Goal: Check status: Check status

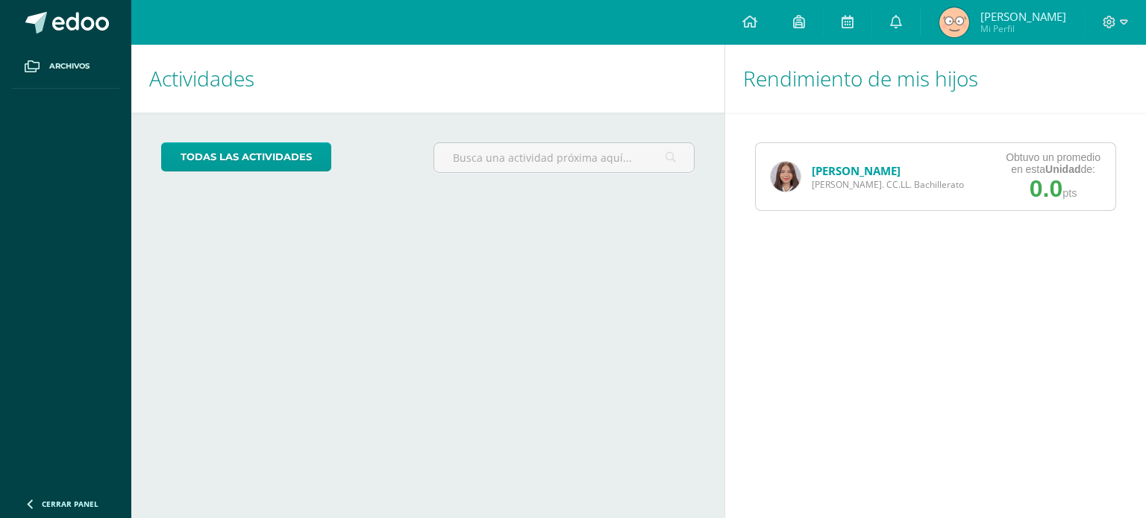
click at [785, 178] on img at bounding box center [785, 177] width 30 height 30
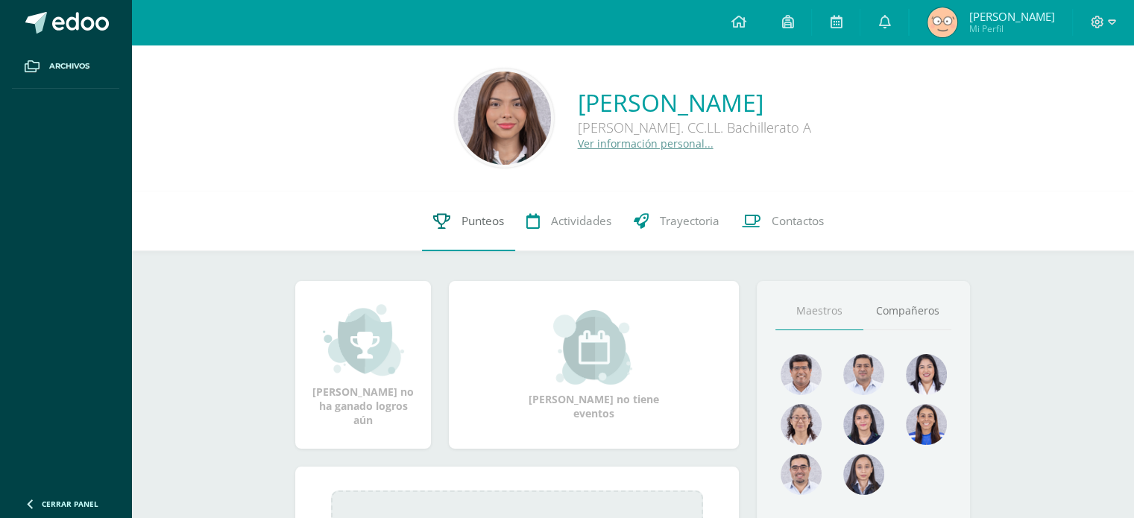
click at [477, 210] on link "Punteos" at bounding box center [468, 222] width 93 height 60
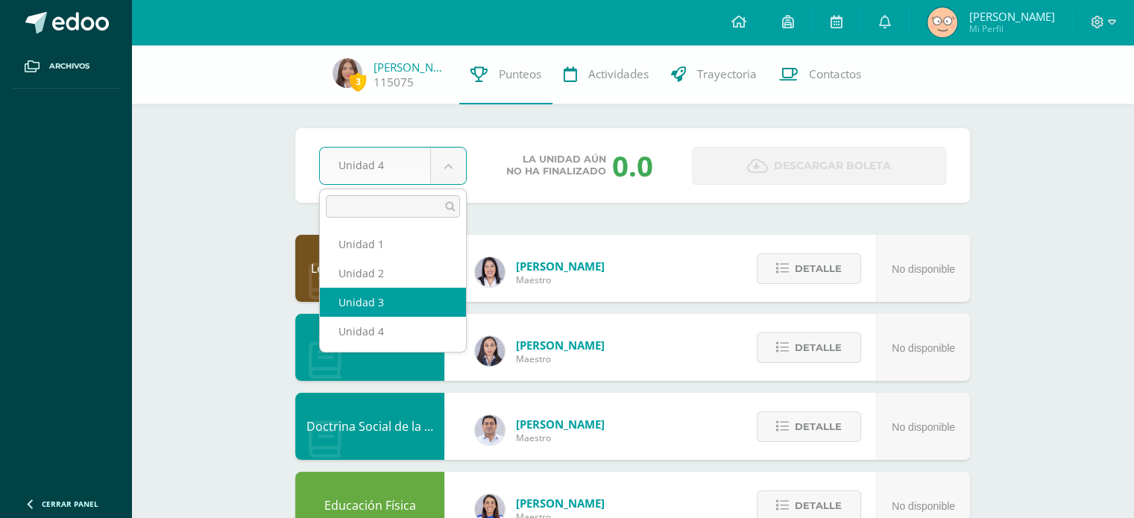
select select "Unidad 3"
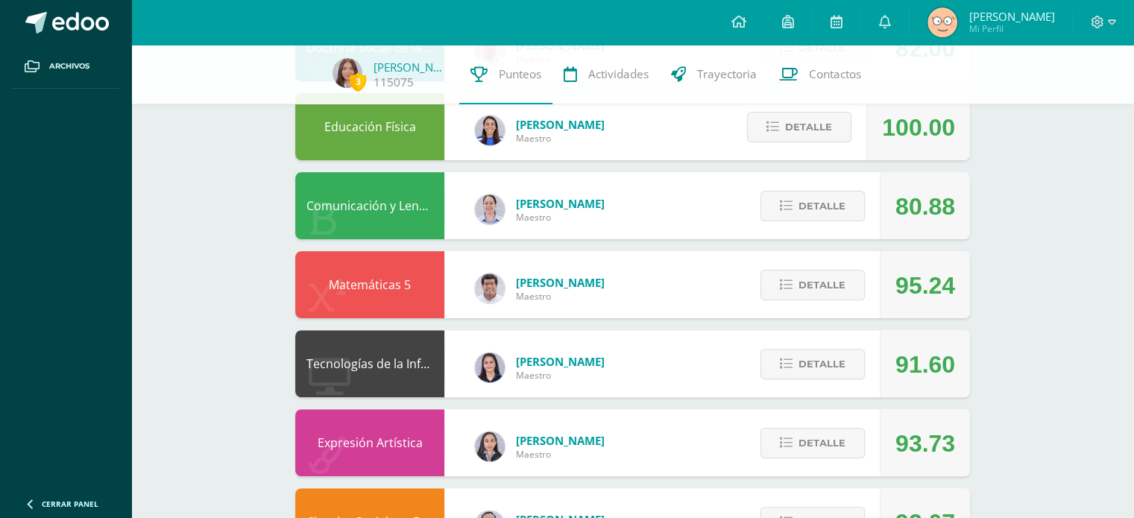
scroll to position [405, 0]
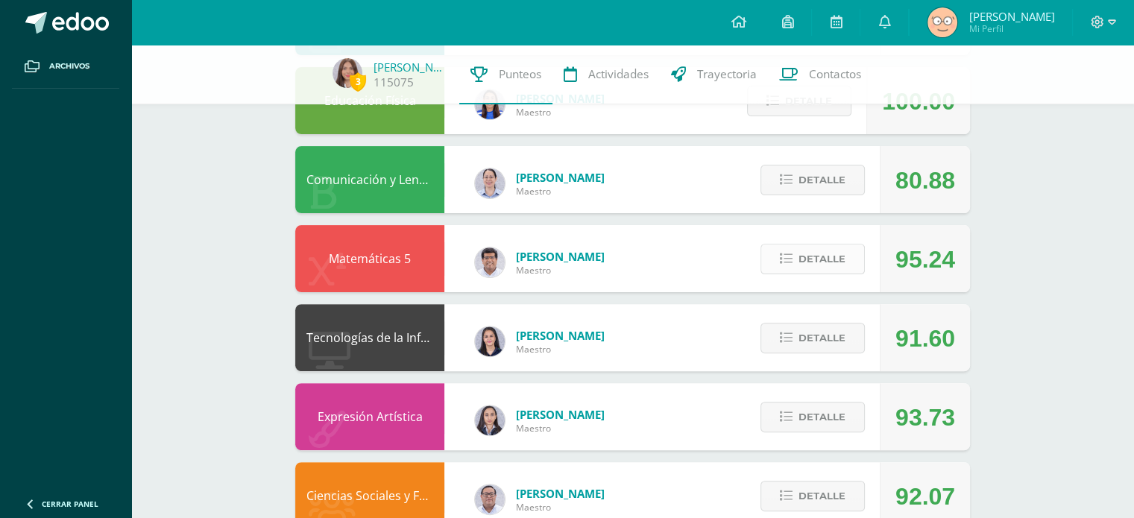
click at [841, 256] on span "Detalle" at bounding box center [822, 259] width 47 height 28
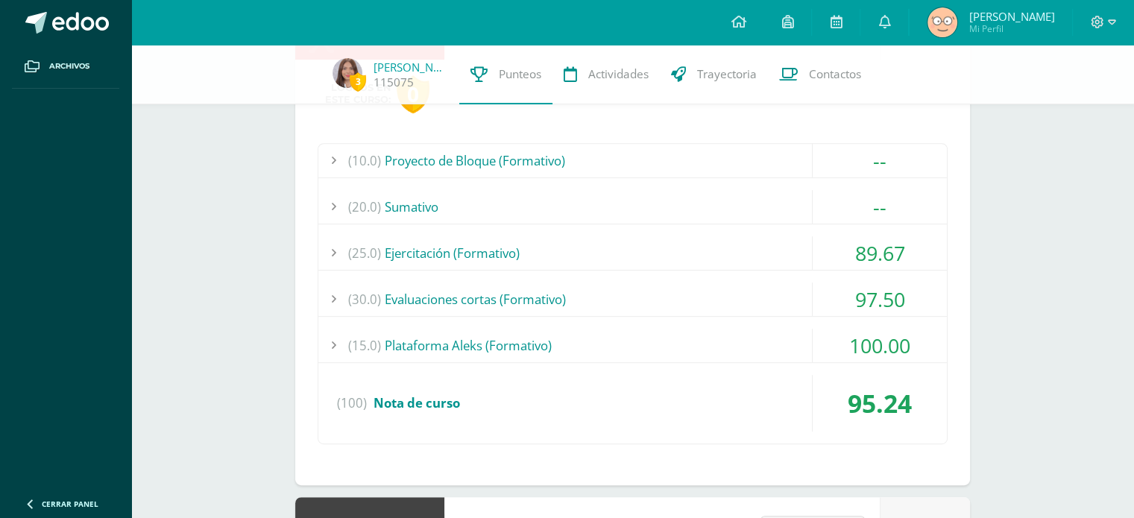
scroll to position [641, 0]
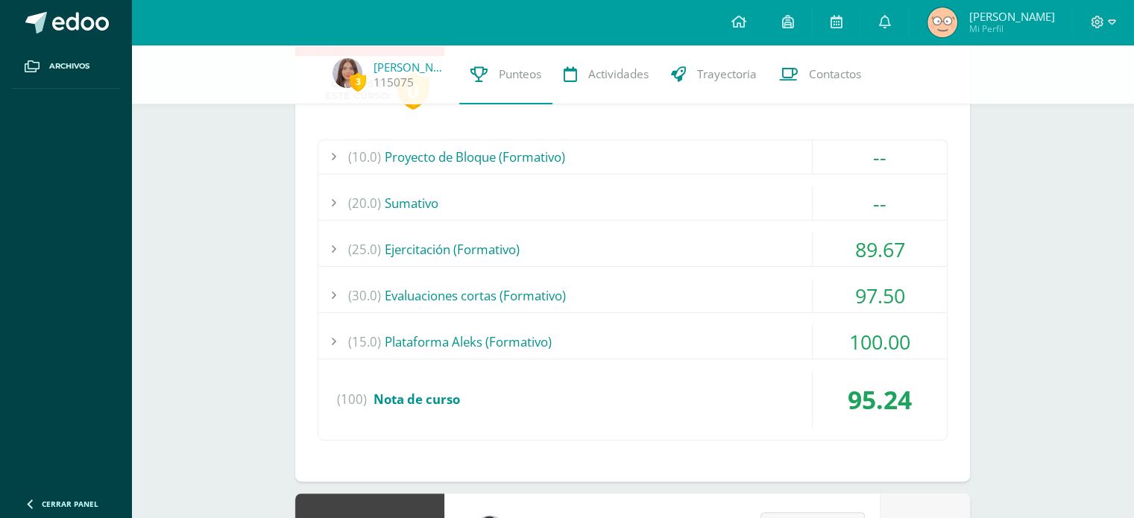
click at [873, 247] on div "89.67" at bounding box center [880, 250] width 134 height 34
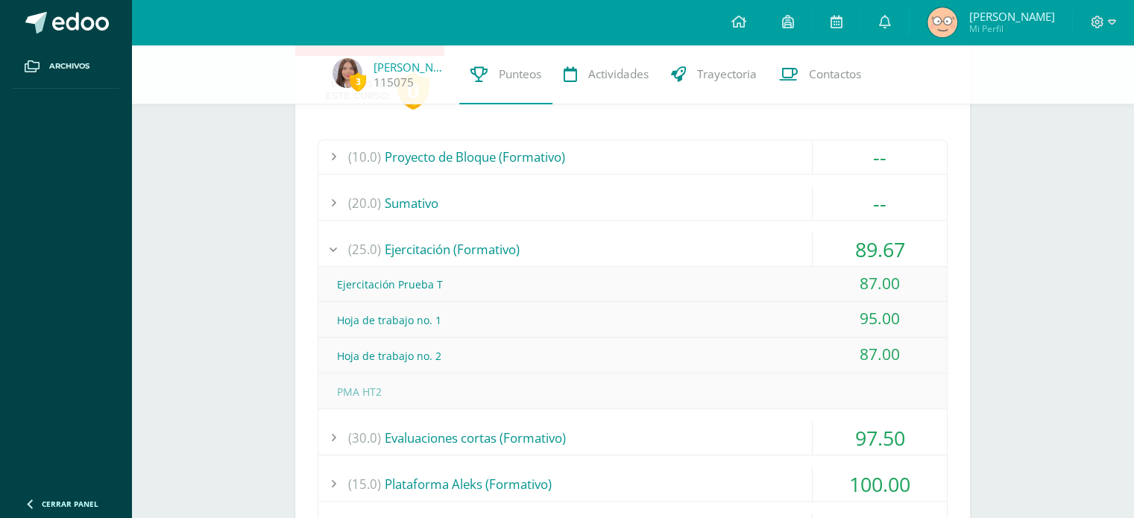
click at [873, 247] on div "89.67" at bounding box center [880, 250] width 134 height 34
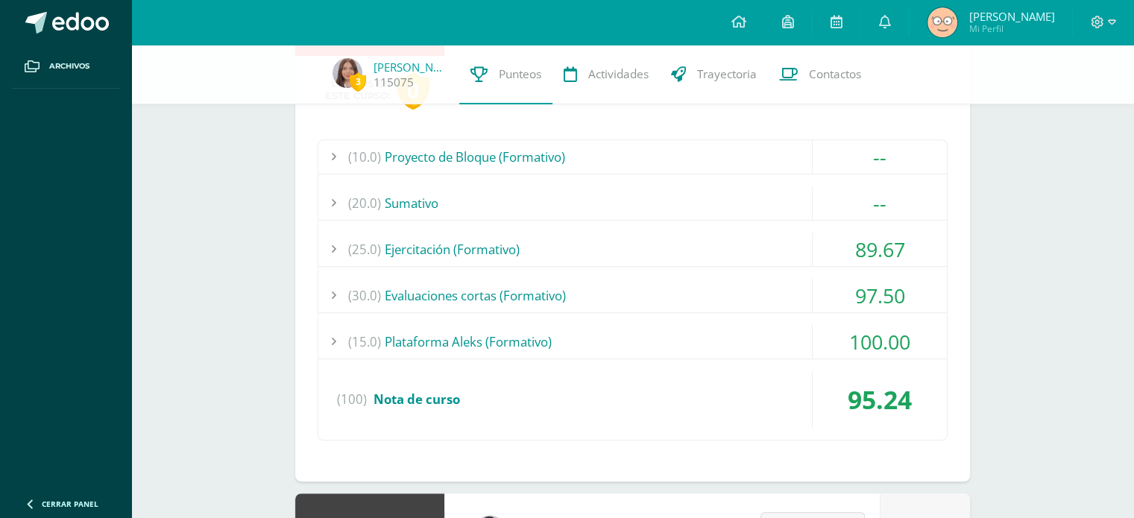
click at [874, 295] on div "97.50" at bounding box center [880, 296] width 134 height 34
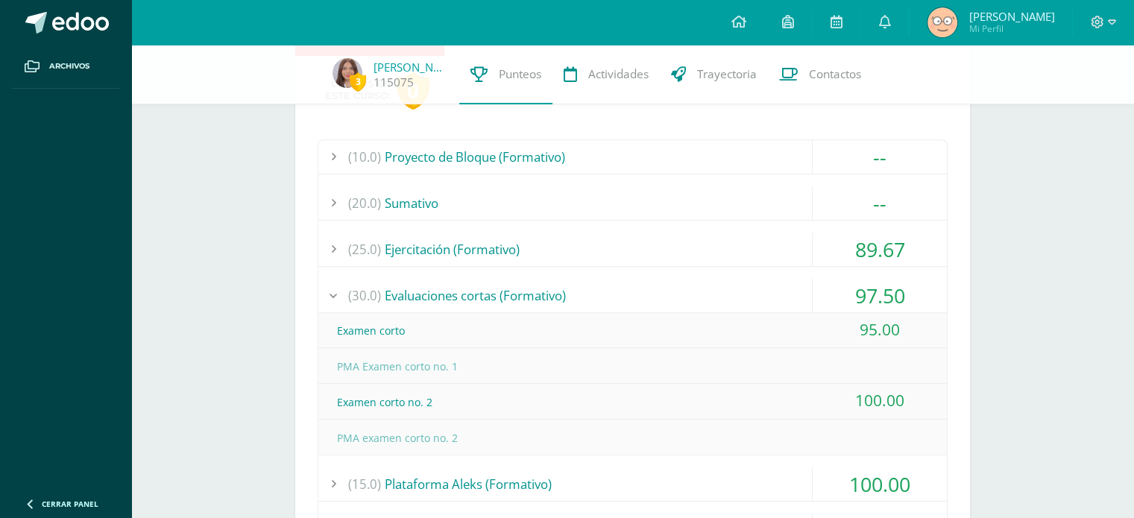
click at [874, 295] on div "97.50" at bounding box center [880, 296] width 134 height 34
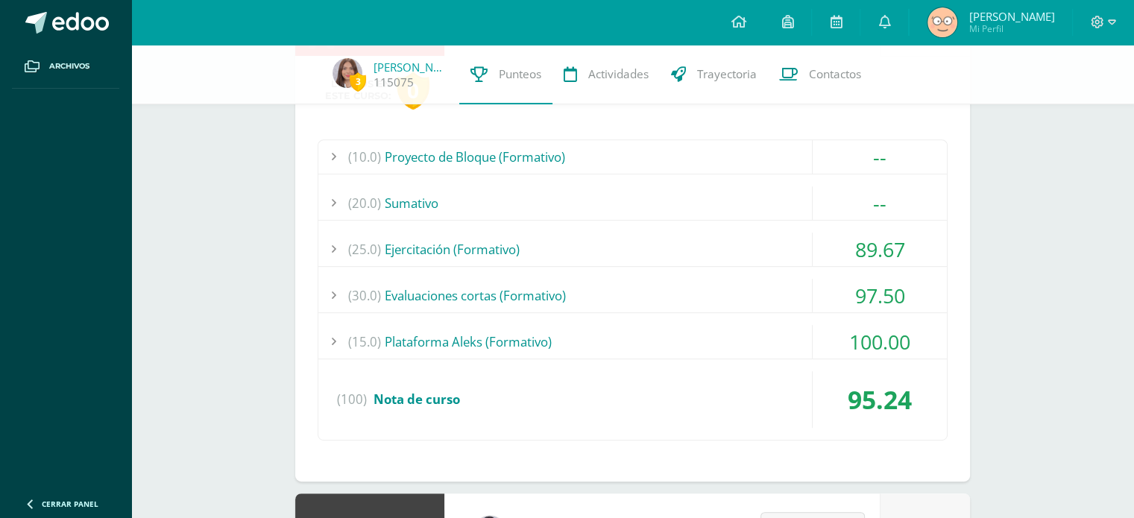
click at [859, 344] on div "100.00" at bounding box center [880, 342] width 134 height 34
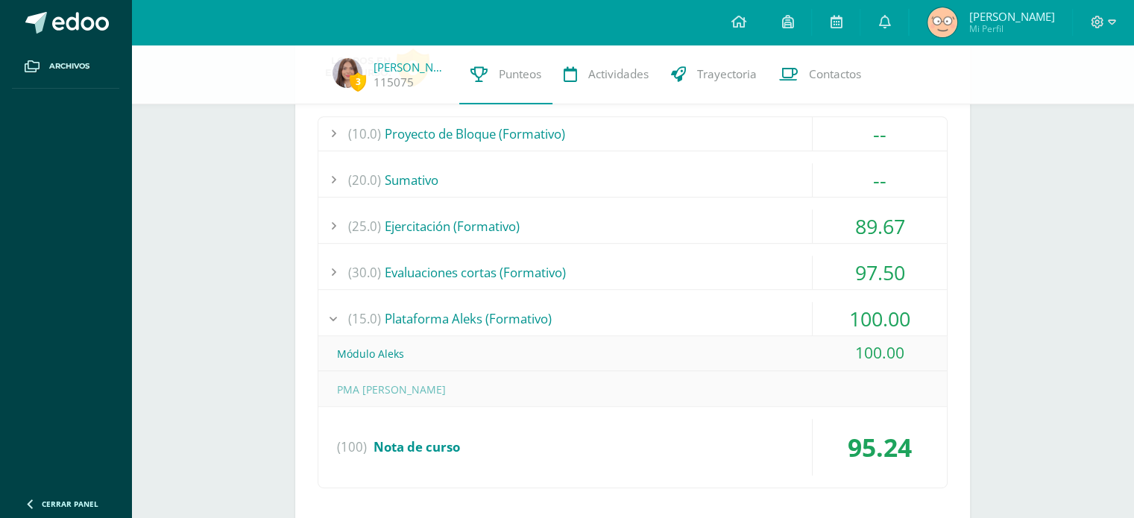
scroll to position [690, 0]
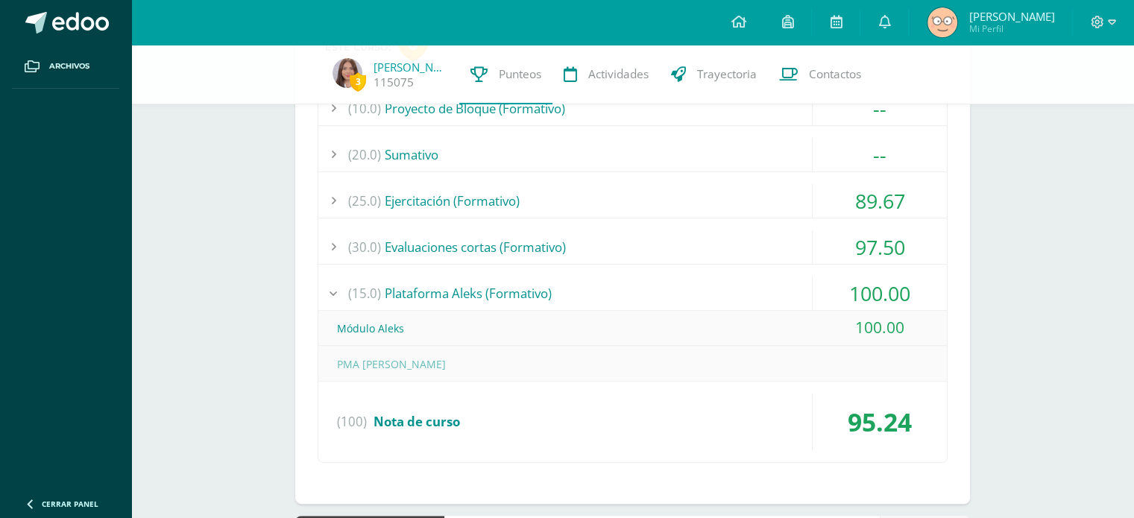
click at [869, 257] on div "97.50" at bounding box center [880, 247] width 134 height 34
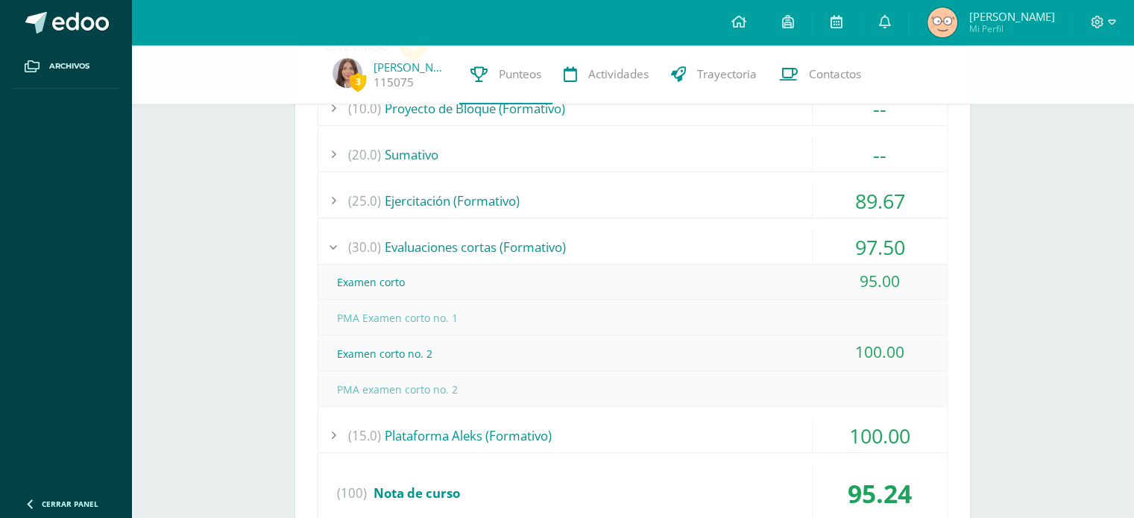
click at [869, 257] on div "97.50" at bounding box center [880, 247] width 134 height 34
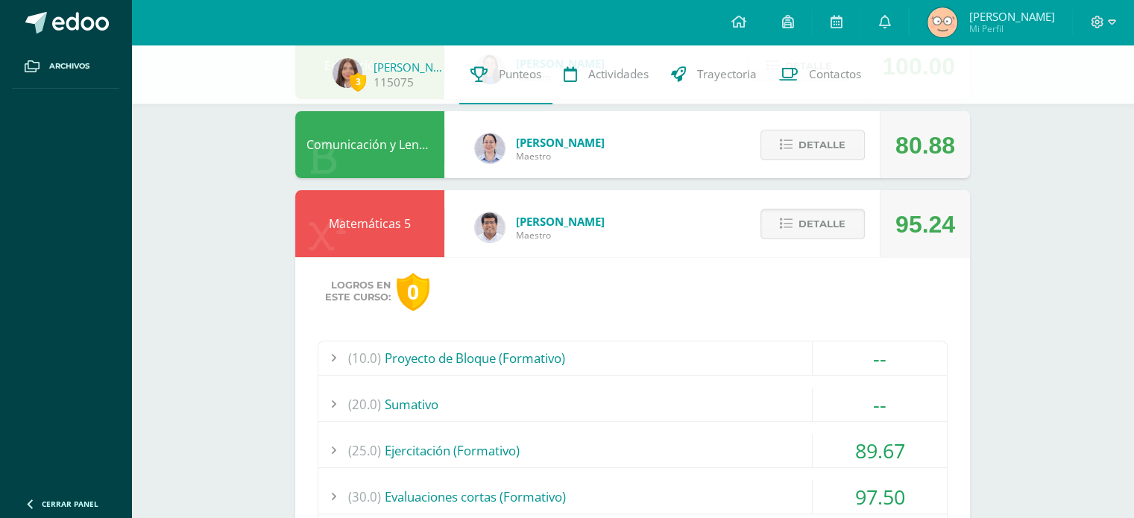
scroll to position [395, 0]
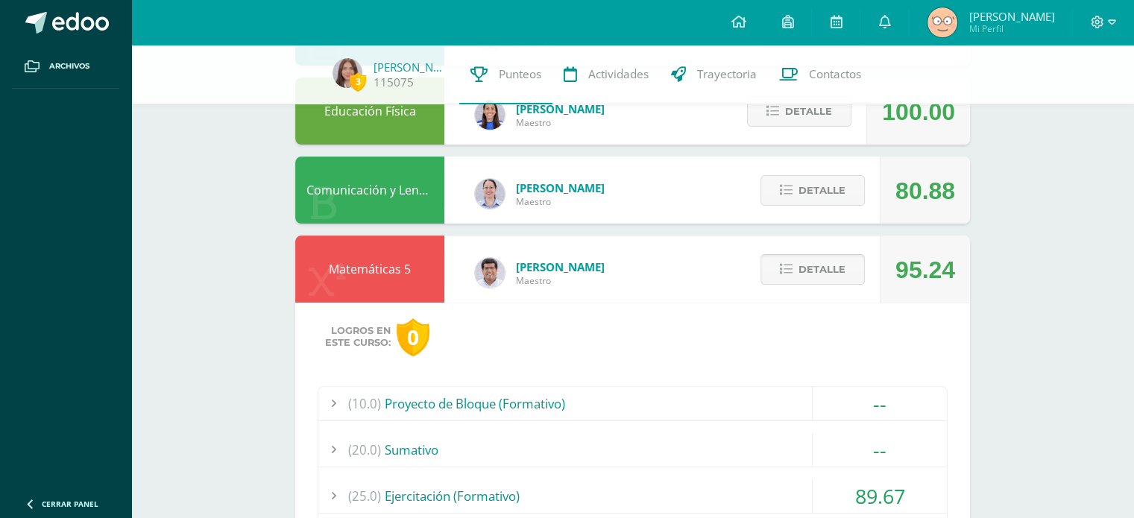
click at [846, 278] on button "Detalle" at bounding box center [813, 269] width 104 height 31
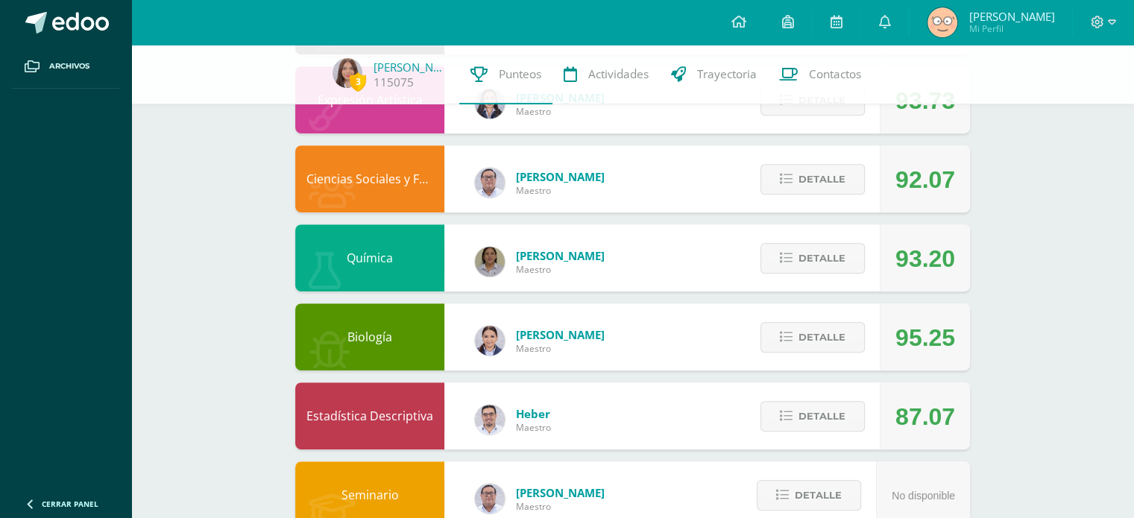
scroll to position [664, 0]
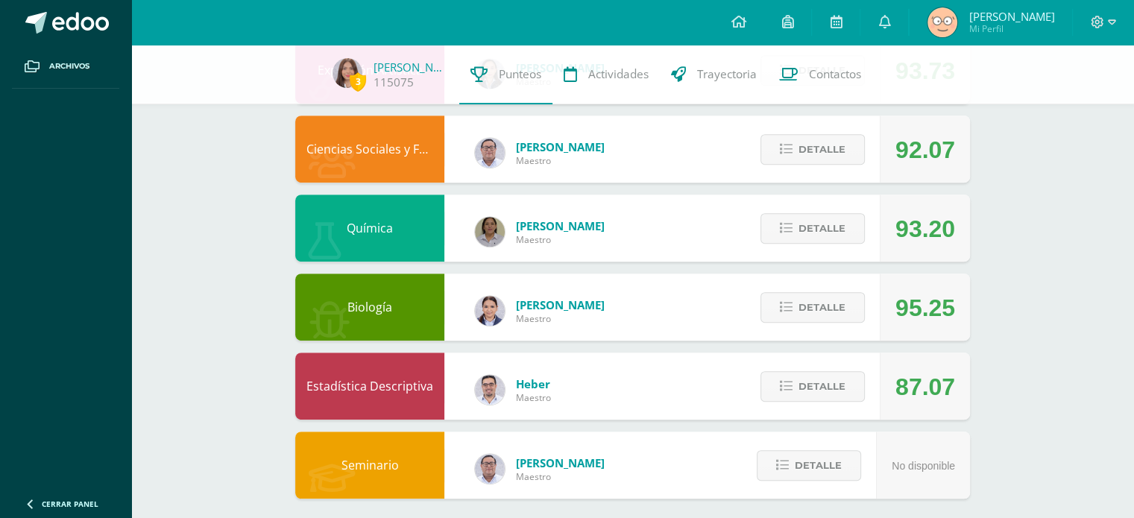
scroll to position [762, 0]
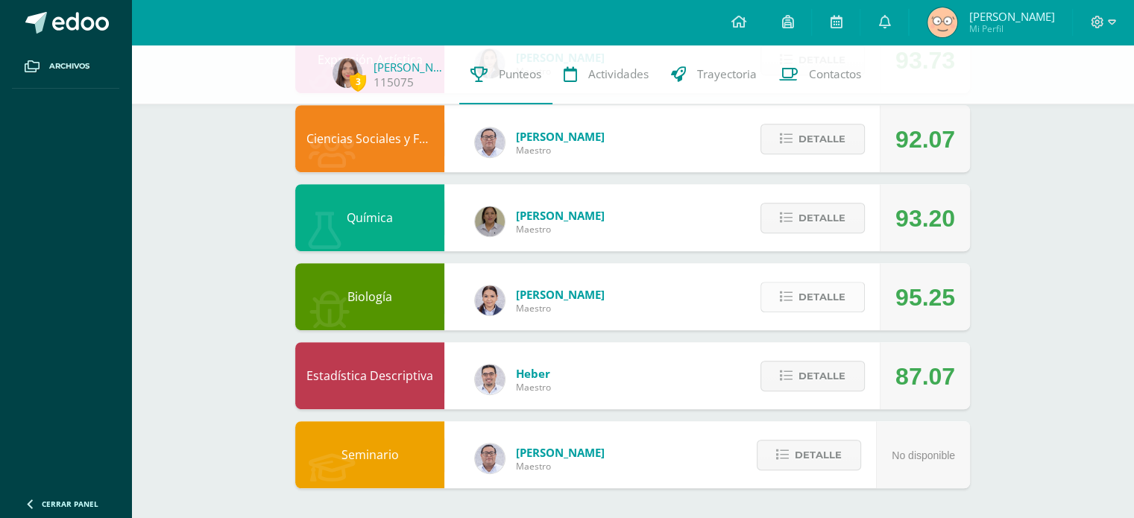
click at [823, 295] on span "Detalle" at bounding box center [822, 297] width 47 height 28
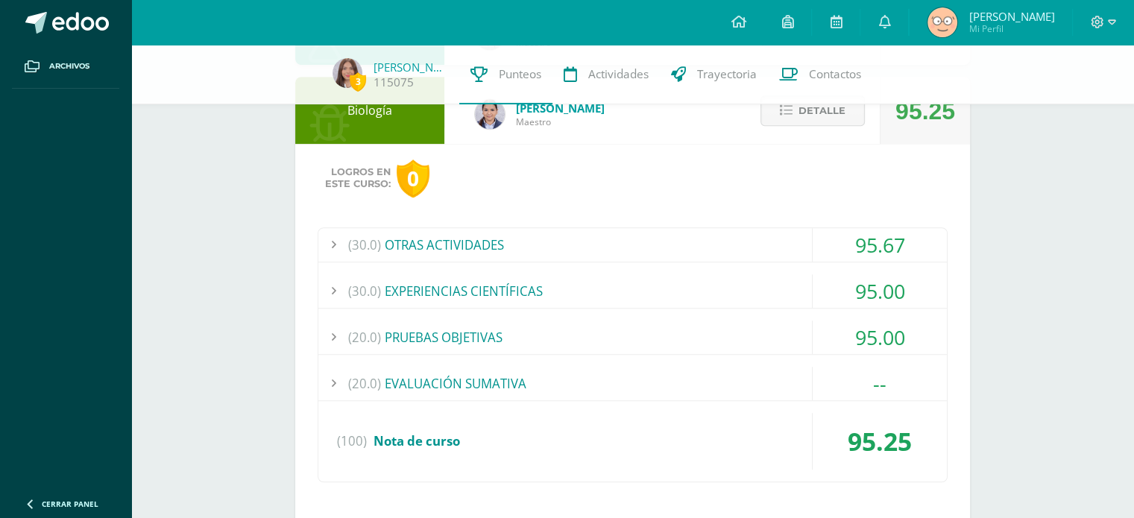
scroll to position [946, 0]
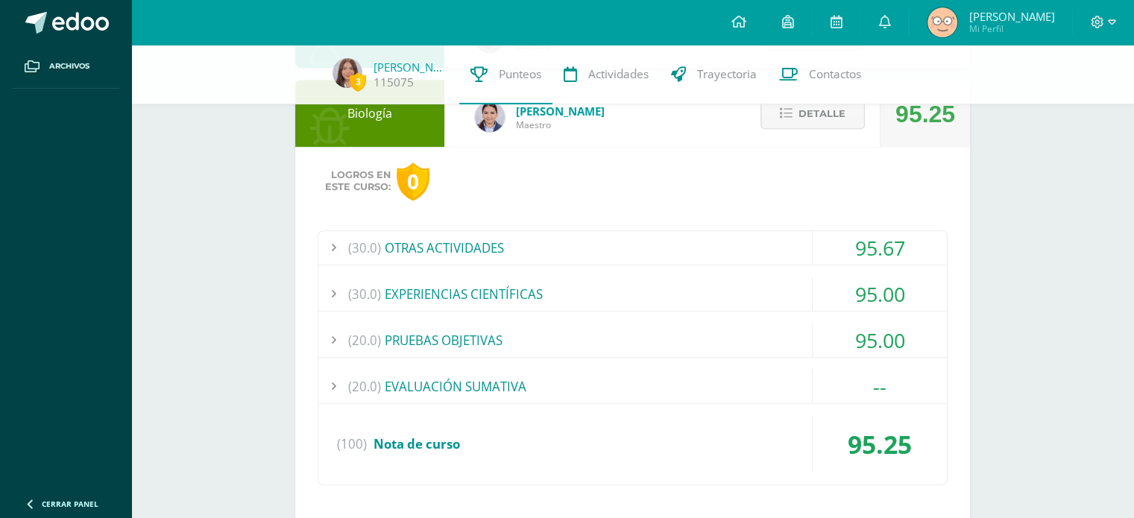
click at [867, 289] on div "95.00" at bounding box center [880, 294] width 134 height 34
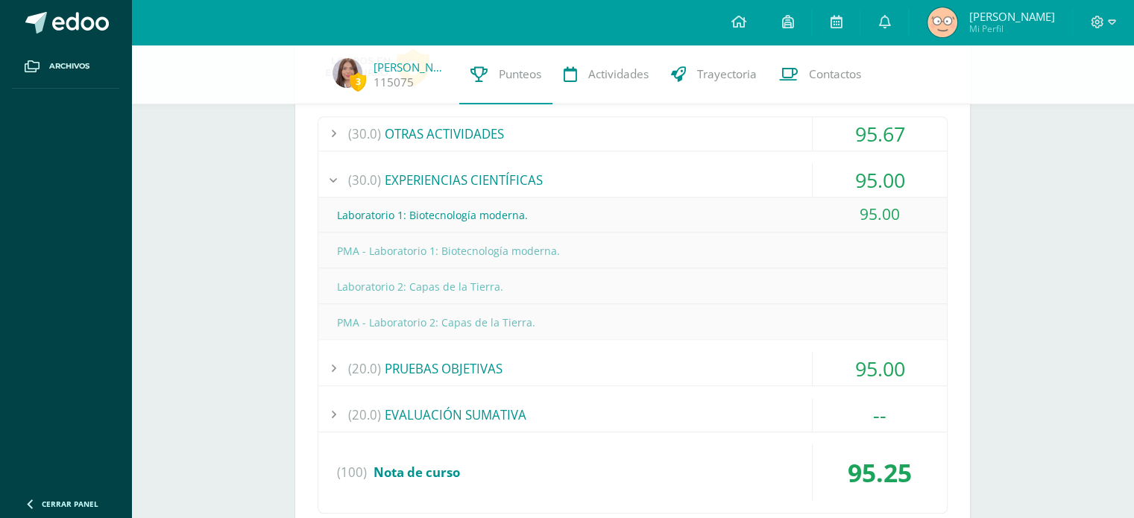
scroll to position [1051, 0]
